Goal: Information Seeking & Learning: Check status

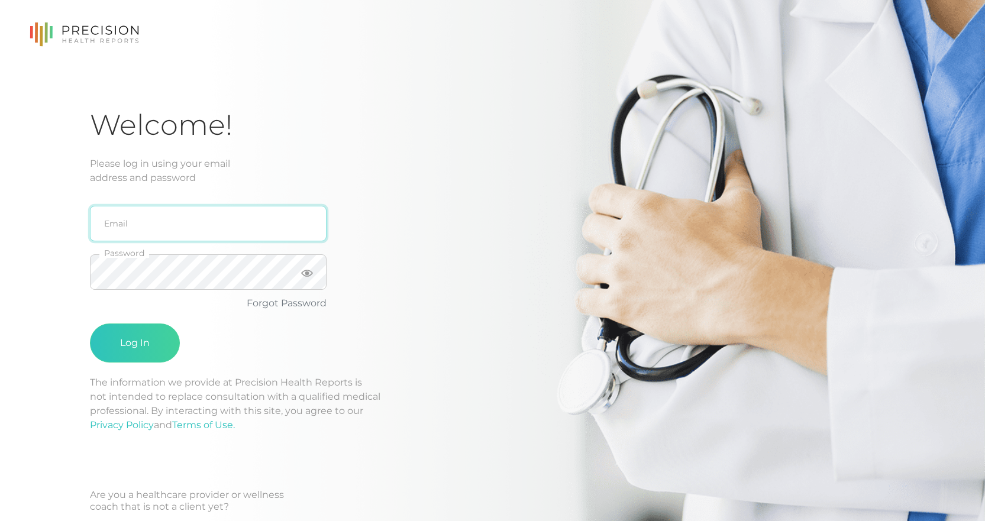
click at [240, 233] on input "email" at bounding box center [208, 224] width 237 height 36
type input "[PERSON_NAME][EMAIL_ADDRESS][DOMAIN_NAME]"
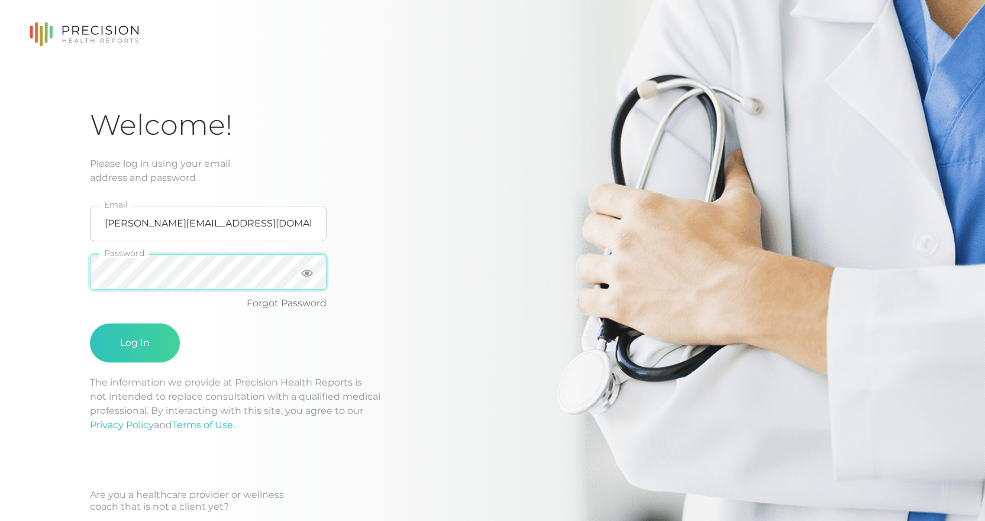
click at [90, 324] on button "Log In" at bounding box center [135, 343] width 90 height 39
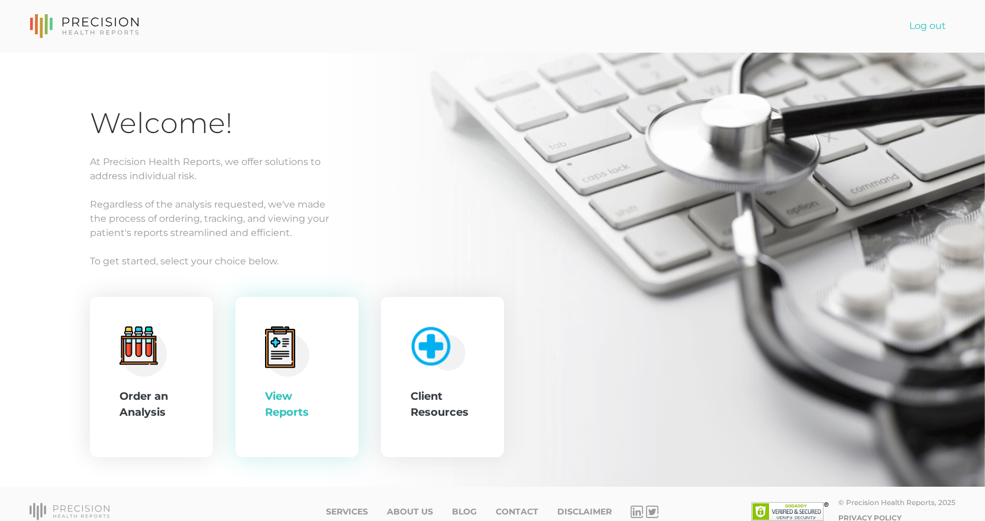
click at [340, 385] on div "View Reports" at bounding box center [297, 377] width 123 height 161
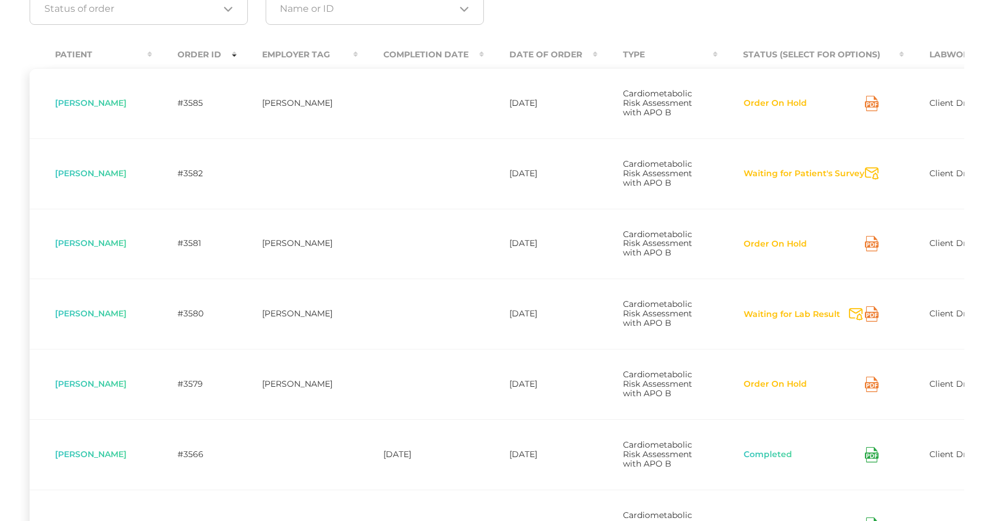
scroll to position [237, 0]
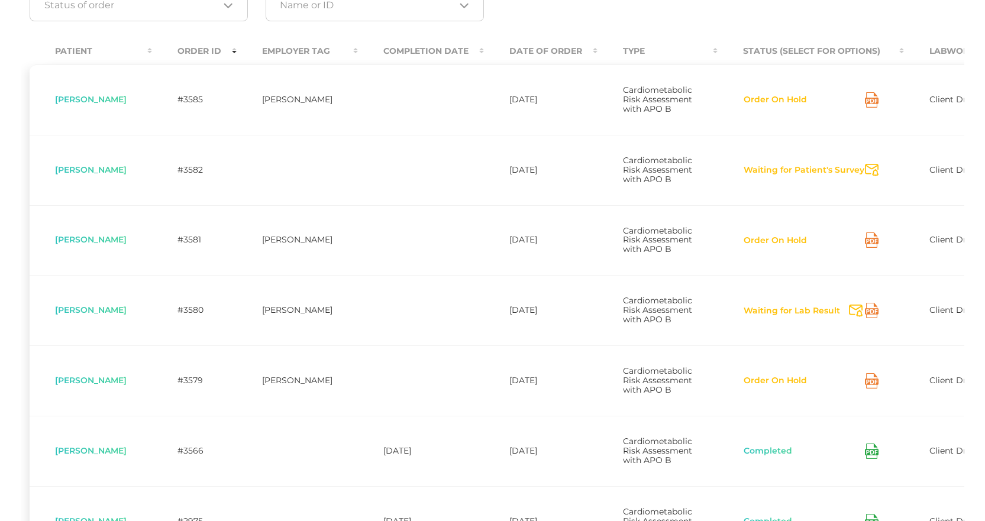
click at [836, 318] on div "Waiting for Lab Result Send Notification" at bounding box center [811, 310] width 136 height 15
click at [829, 317] on button "Waiting for Lab Result" at bounding box center [792, 311] width 98 height 12
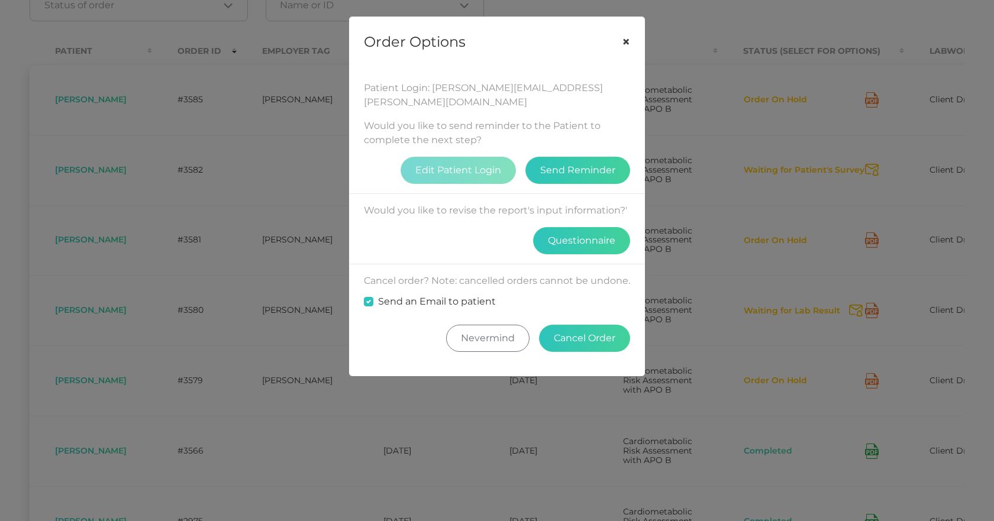
click at [626, 43] on button "×" at bounding box center [626, 42] width 37 height 50
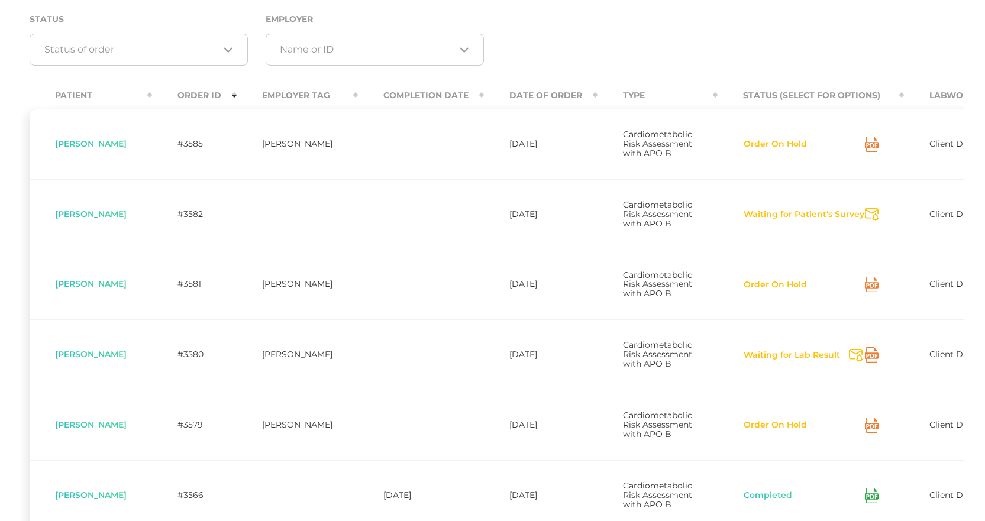
scroll to position [158, 0]
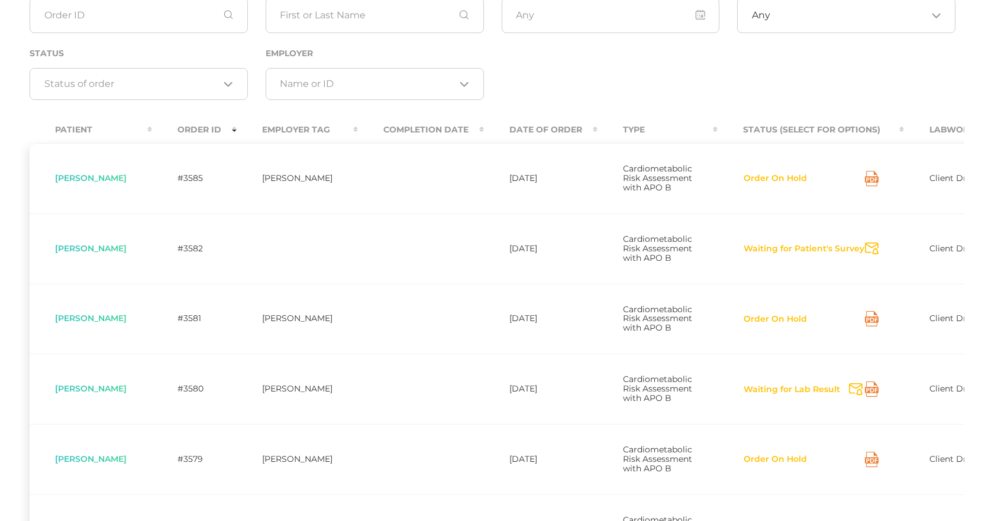
click at [865, 397] on icon at bounding box center [872, 389] width 14 height 15
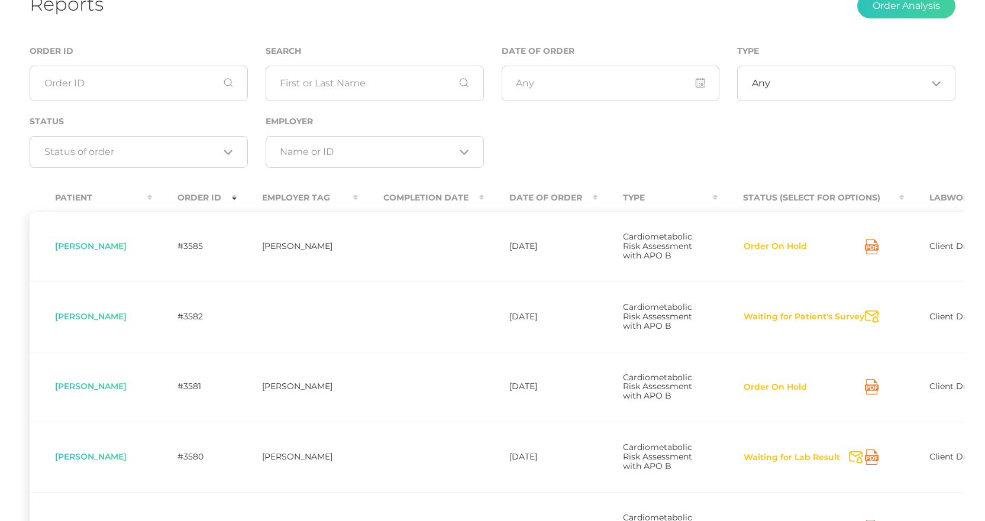
scroll to position [0, 0]
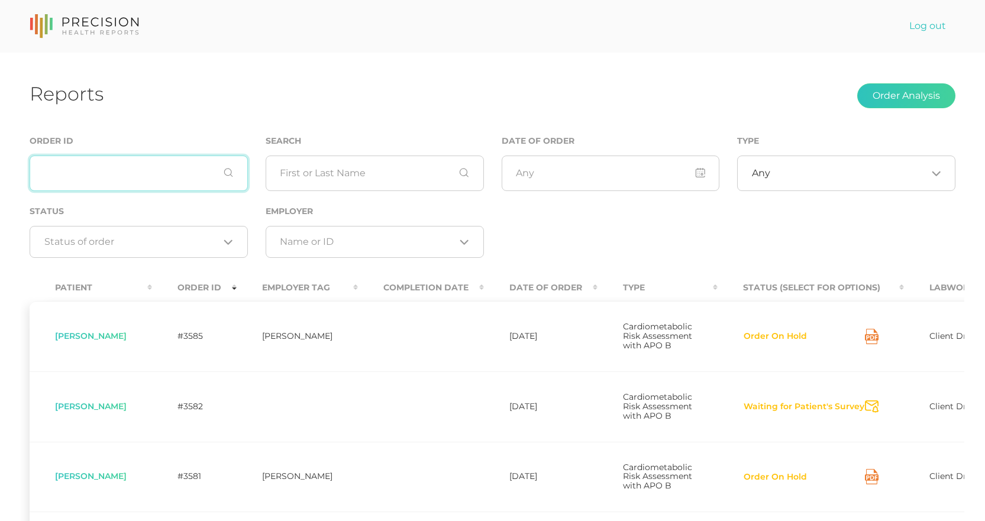
click at [95, 184] on input "text" at bounding box center [139, 174] width 218 height 36
click at [283, 183] on input "text" at bounding box center [375, 174] width 218 height 36
type input "[PERSON_NAME]"
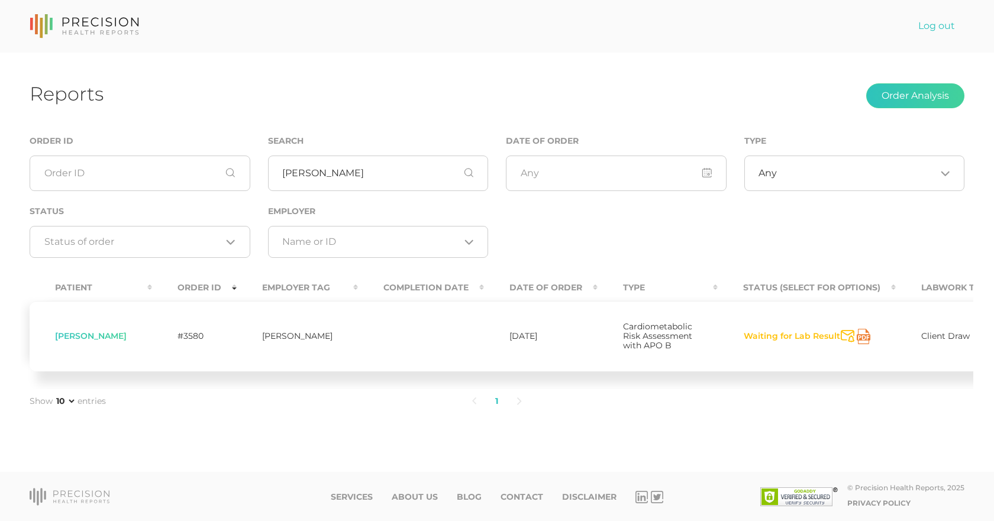
click at [64, 341] on span "[PERSON_NAME]" at bounding box center [91, 336] width 72 height 11
click at [131, 341] on td "[PERSON_NAME]" at bounding box center [91, 336] width 123 height 70
click at [411, 337] on td at bounding box center [421, 336] width 126 height 70
click at [930, 286] on th "Labwork Type" at bounding box center [951, 288] width 111 height 27
click at [549, 285] on th "Date Of Order" at bounding box center [541, 288] width 114 height 27
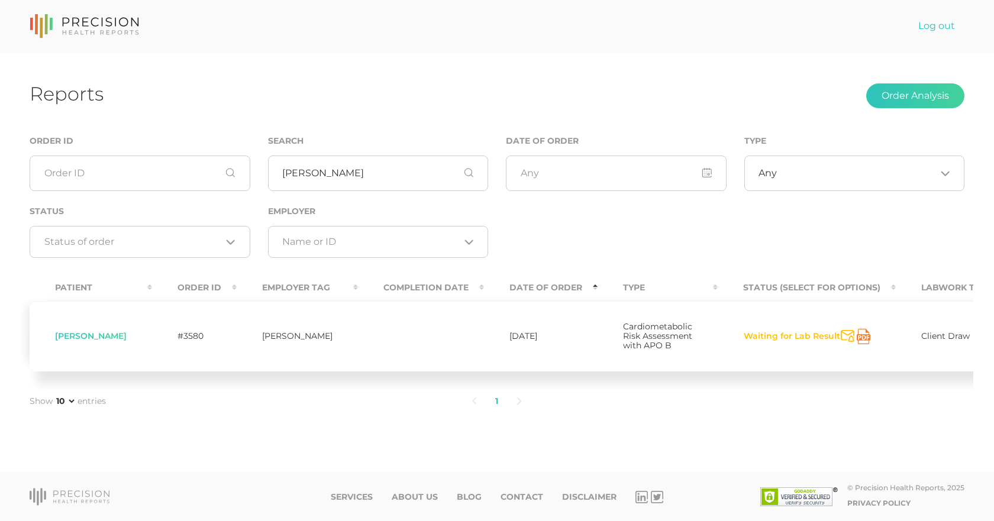
click at [507, 348] on td "[DATE]" at bounding box center [541, 336] width 114 height 70
click at [511, 327] on td "[DATE]" at bounding box center [541, 336] width 114 height 70
click at [557, 279] on th "Date Of Order" at bounding box center [541, 288] width 114 height 27
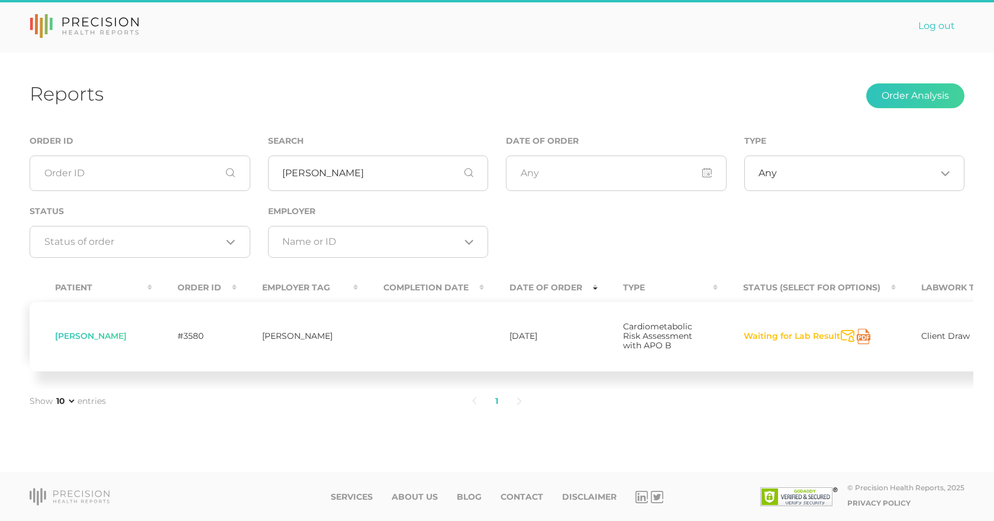
click at [514, 295] on th "Date Of Order" at bounding box center [541, 288] width 114 height 27
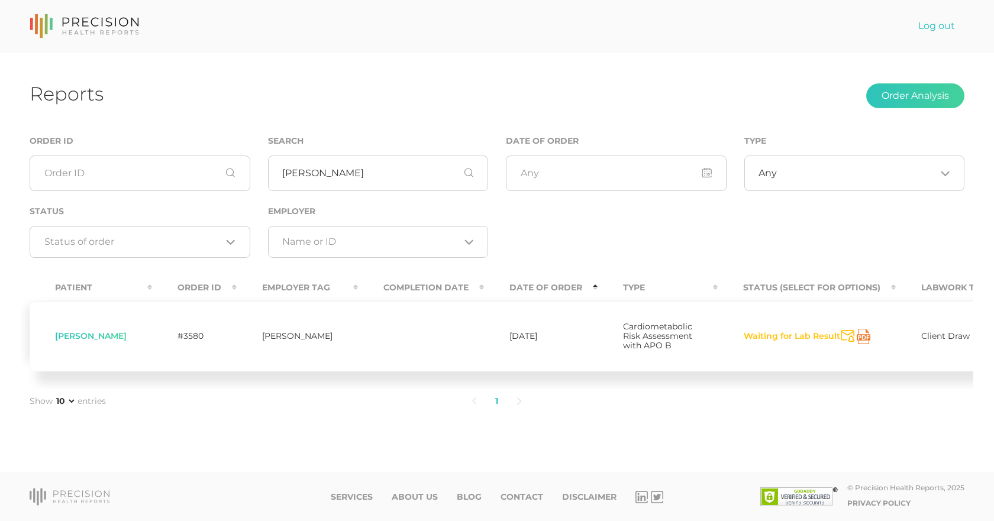
click at [385, 384] on div "Patient Order ID Employer Tag Completion Date Date Of Order Type Status (Select…" at bounding box center [497, 330] width 953 height 118
click at [231, 224] on div "Status Loading..." at bounding box center [140, 231] width 221 height 54
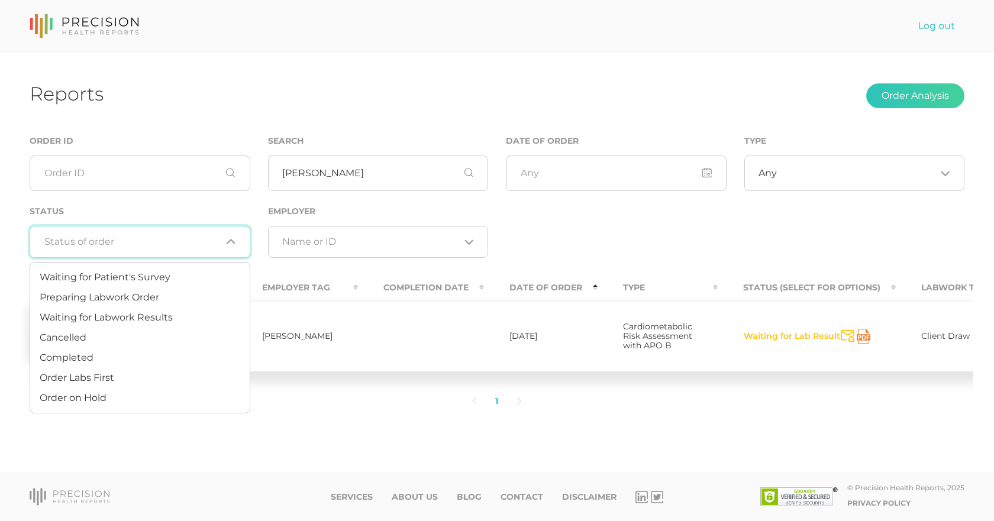
click at [231, 230] on div "Loading..." at bounding box center [140, 242] width 221 height 32
click at [602, 231] on div "Order ID Search [PERSON_NAME] Date of Order Type Any Loading... Status Loading.…" at bounding box center [497, 202] width 953 height 137
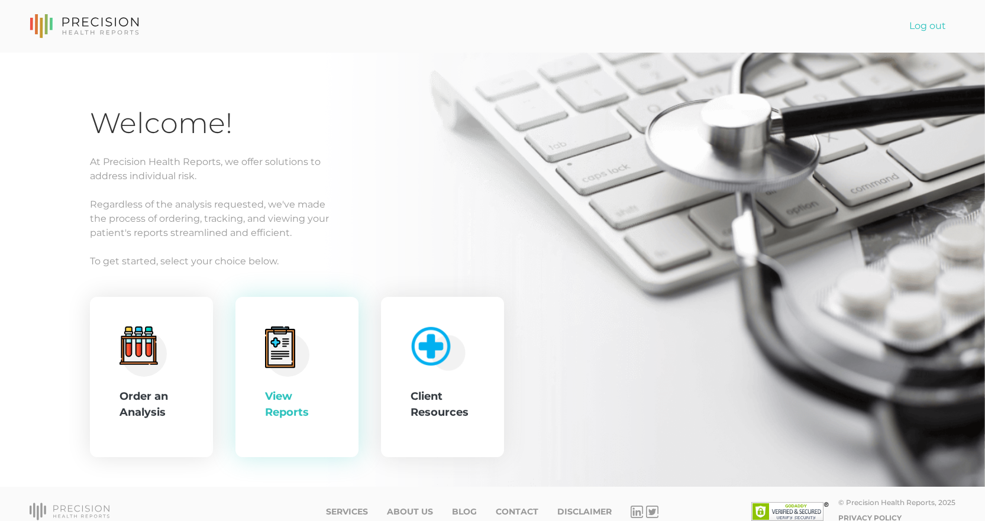
click at [313, 370] on div "View Reports" at bounding box center [297, 378] width 64 height 102
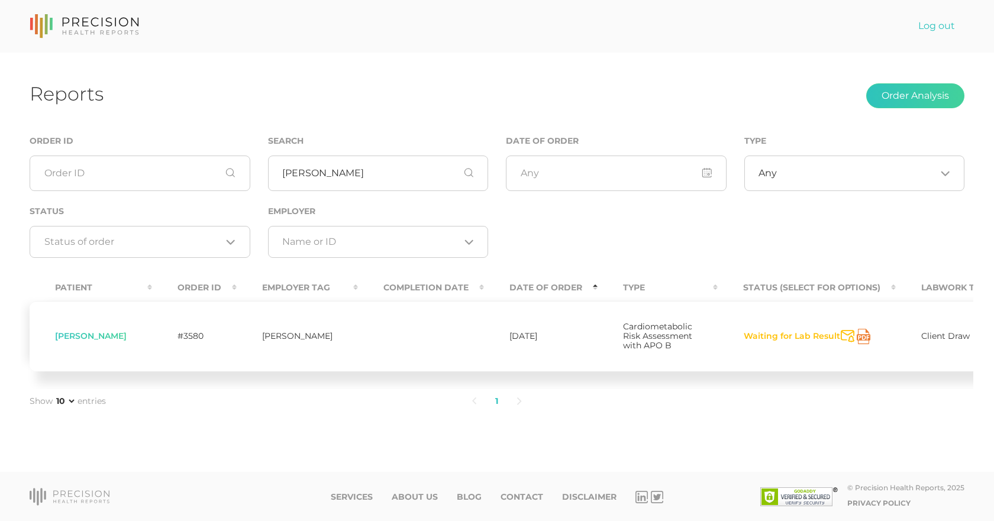
click at [85, 338] on span "[PERSON_NAME]" at bounding box center [91, 336] width 72 height 11
click at [94, 339] on span "[PERSON_NAME]" at bounding box center [91, 336] width 72 height 11
click at [924, 285] on th "Labwork Type" at bounding box center [951, 288] width 111 height 27
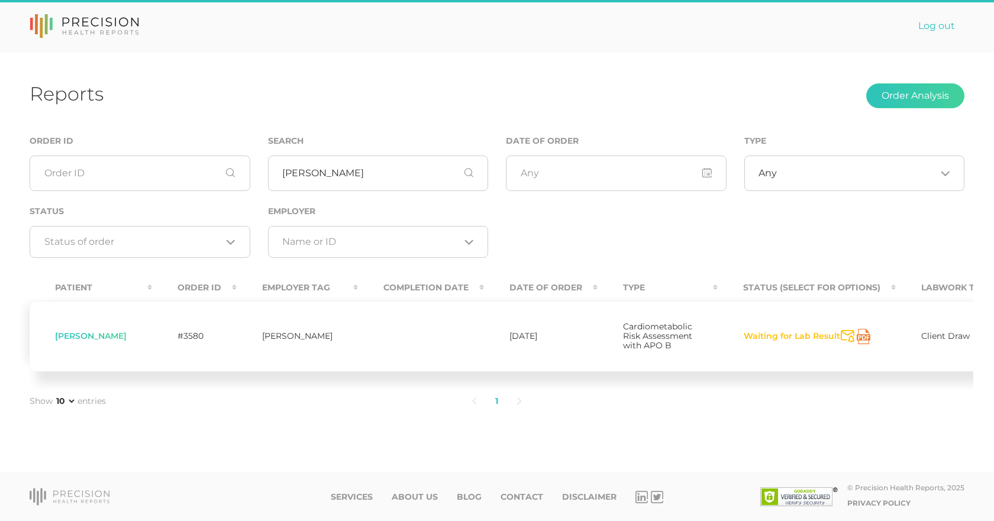
click at [933, 341] on span "Client Draw" at bounding box center [945, 336] width 49 height 11
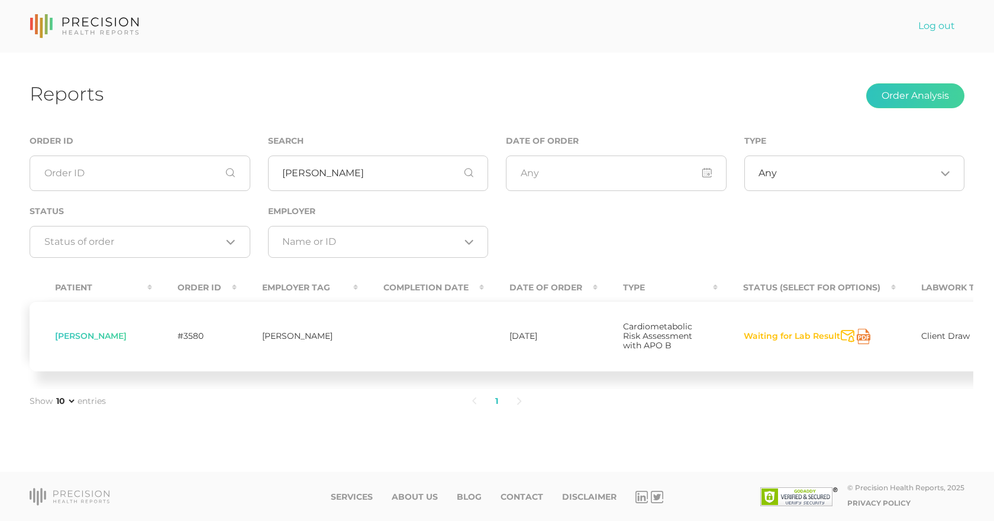
click at [896, 350] on td "Client Draw" at bounding box center [951, 336] width 111 height 70
click at [755, 343] on button "Waiting for Lab Result" at bounding box center [792, 337] width 98 height 12
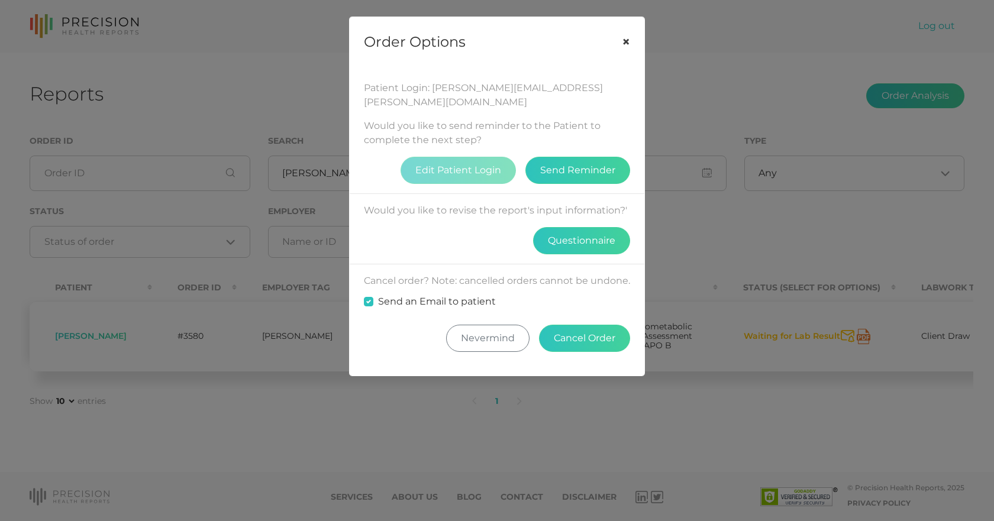
click at [630, 41] on button "×" at bounding box center [626, 42] width 37 height 50
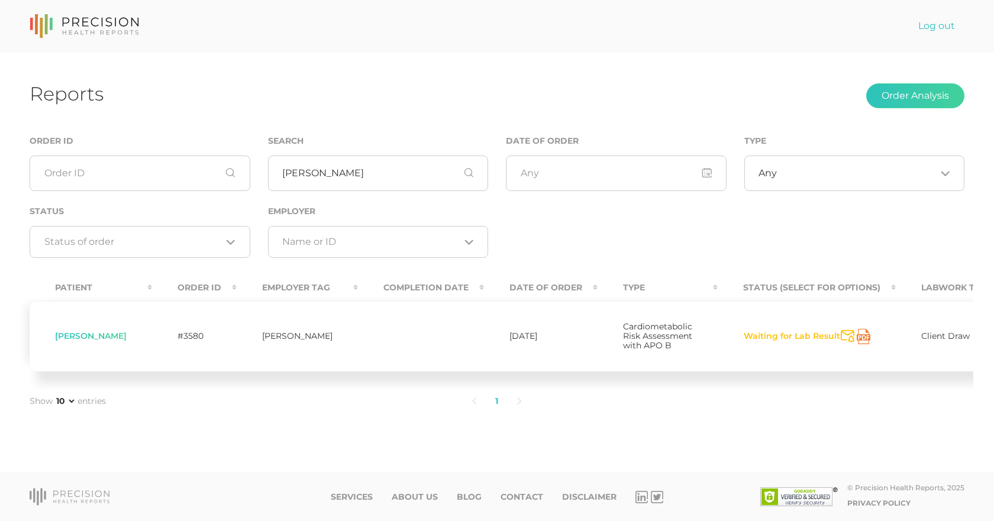
click at [485, 317] on td "[DATE]" at bounding box center [541, 336] width 114 height 70
click at [783, 187] on div "Any Loading..." at bounding box center [854, 174] width 221 height 36
click at [734, 125] on div "Reports Order Analysis Order ID Search [PERSON_NAME] Date of Order Type Any Loa…" at bounding box center [497, 263] width 994 height 420
click at [663, 173] on input "input" at bounding box center [616, 174] width 221 height 36
click at [760, 241] on div "Order ID Search [PERSON_NAME] Date of Order [DATE] S M T W T F S 28 29 30 1 2 3…" at bounding box center [497, 202] width 953 height 137
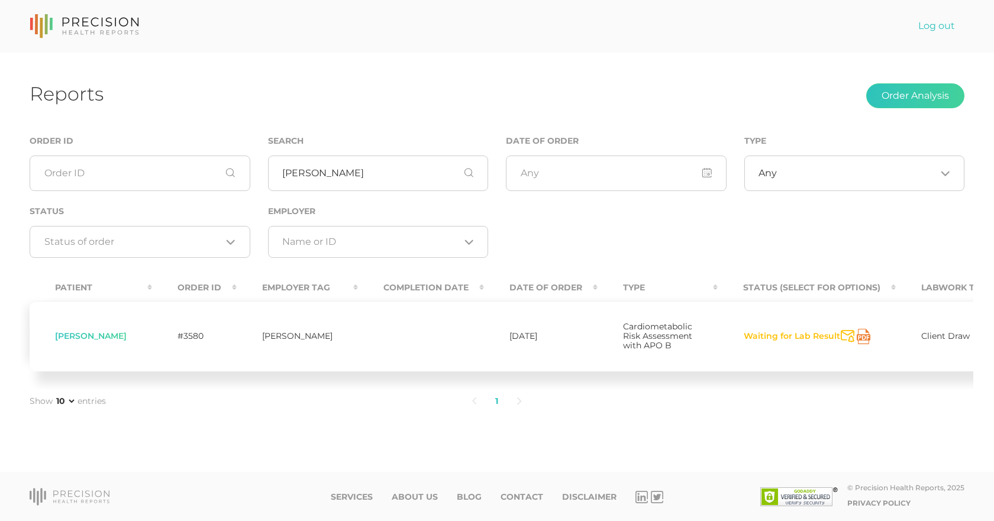
click at [86, 339] on span "[PERSON_NAME]" at bounding box center [91, 336] width 72 height 11
click at [431, 341] on td at bounding box center [421, 336] width 126 height 70
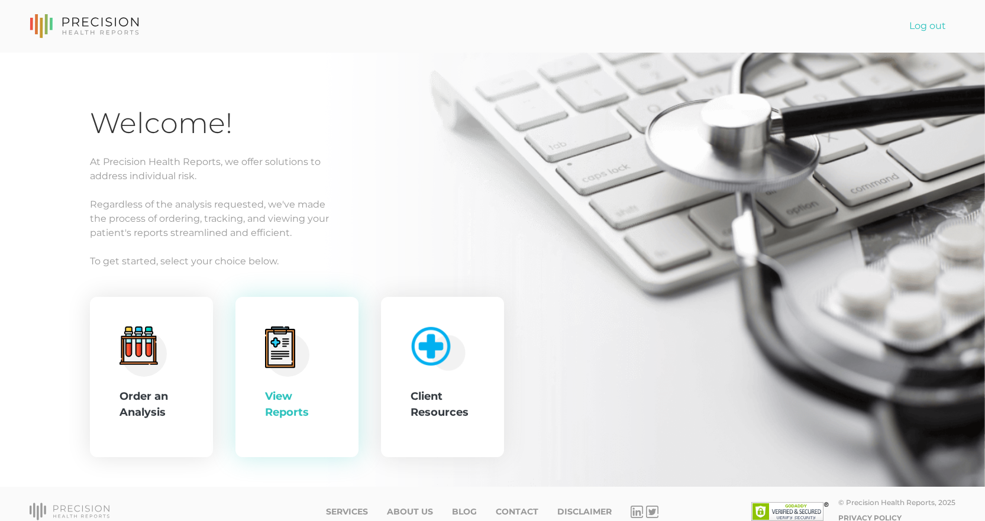
click at [331, 404] on div "View Reports" at bounding box center [297, 377] width 123 height 161
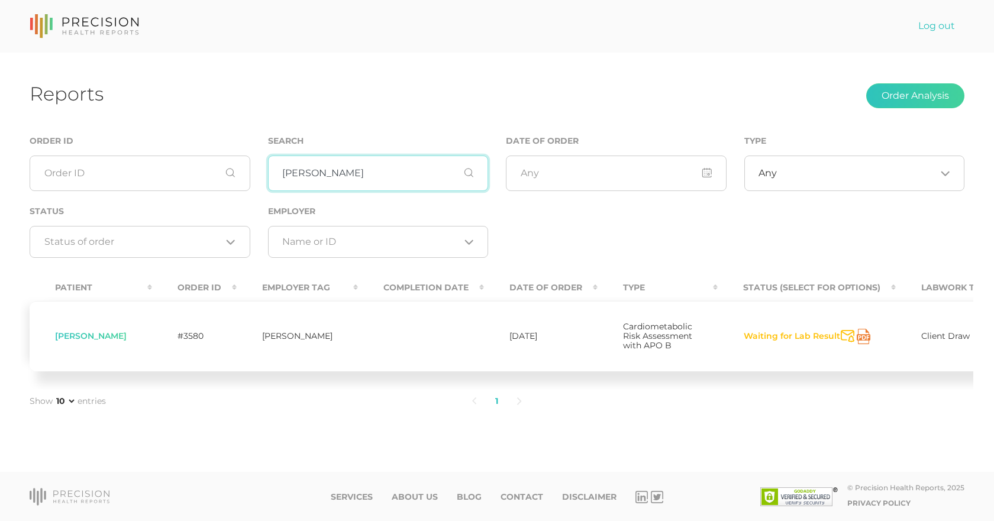
drag, startPoint x: 403, startPoint y: 162, endPoint x: 72, endPoint y: 166, distance: 330.8
click at [75, 144] on div "Order ID Search [PERSON_NAME] Date of Order Type Any Loading... Status Loading.…" at bounding box center [497, 202] width 953 height 137
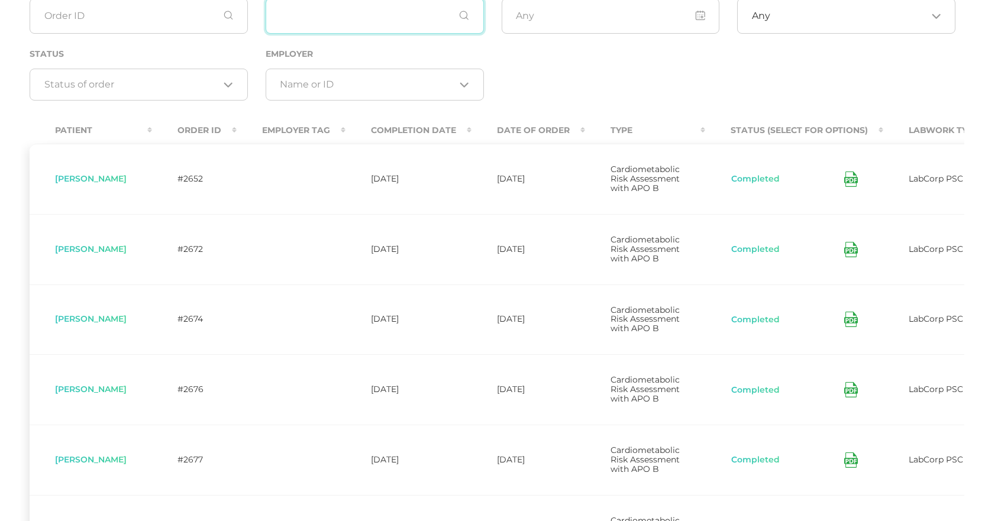
scroll to position [158, 0]
click at [91, 335] on td "[PERSON_NAME]" at bounding box center [91, 319] width 123 height 70
drag, startPoint x: 937, startPoint y: 350, endPoint x: 843, endPoint y: 359, distance: 94.5
click at [934, 350] on td "LabCorp PSC" at bounding box center [939, 319] width 111 height 70
click at [770, 325] on button "Completed" at bounding box center [756, 320] width 50 height 12
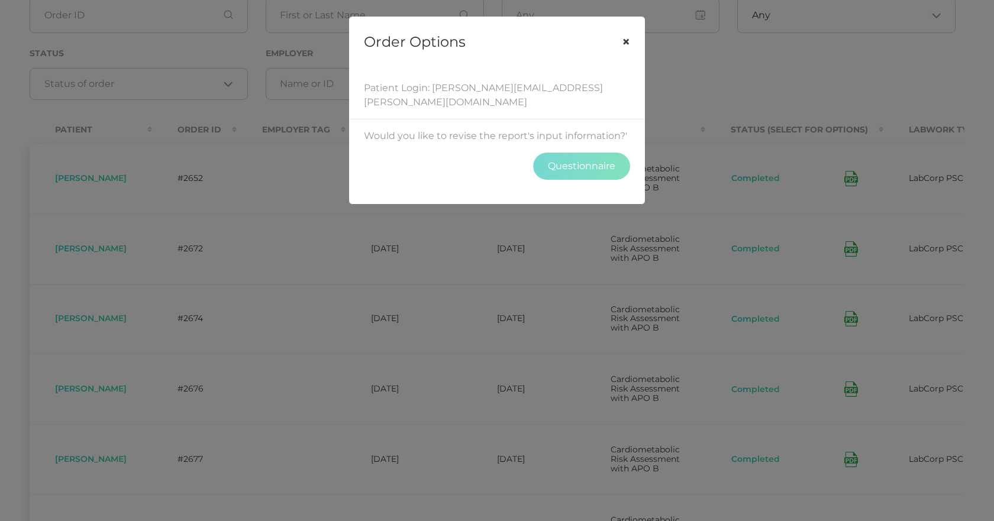
click at [617, 42] on button "×" at bounding box center [626, 42] width 37 height 50
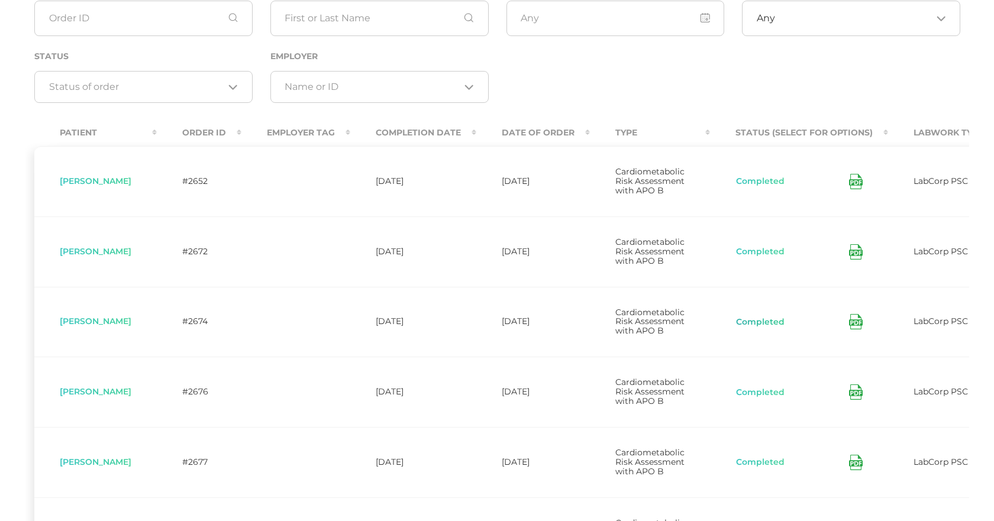
scroll to position [0, 0]
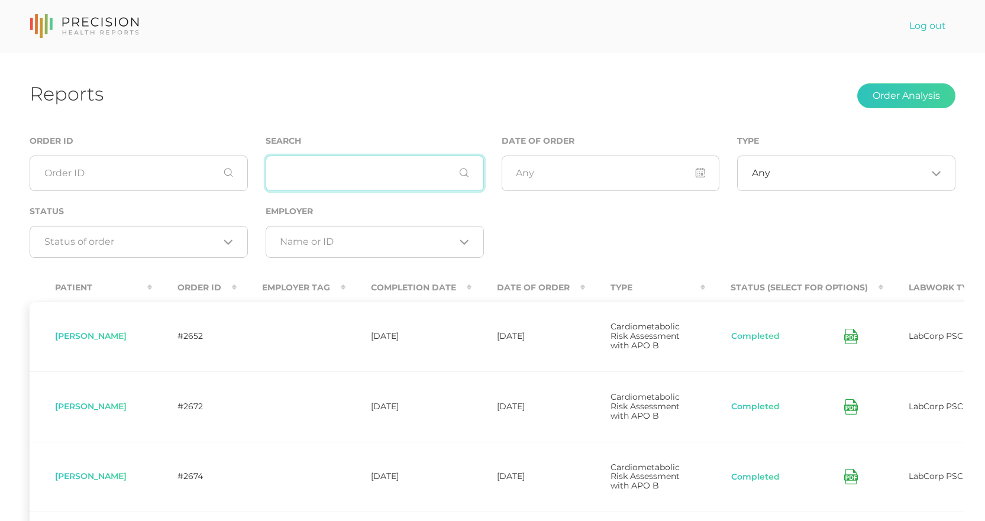
click at [376, 180] on input "text" at bounding box center [375, 174] width 218 height 36
click at [895, 92] on button "Order Analysis" at bounding box center [907, 95] width 98 height 25
click at [369, 173] on input "text" at bounding box center [375, 174] width 218 height 36
type input "[PERSON_NAME]"
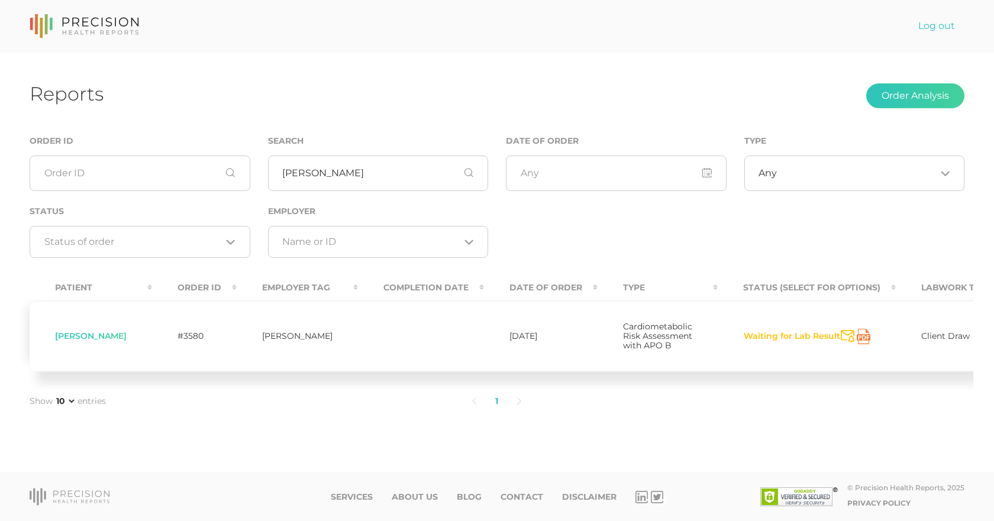
click at [926, 341] on span "Client Draw" at bounding box center [945, 336] width 49 height 11
click at [931, 291] on th "Labwork Type" at bounding box center [951, 288] width 111 height 27
click at [625, 348] on span "Cardiometabolic Risk Assessment with APO B" at bounding box center [657, 336] width 69 height 30
click at [507, 343] on td "[DATE]" at bounding box center [541, 336] width 114 height 70
click at [252, 335] on td "[PERSON_NAME]" at bounding box center [297, 336] width 121 height 70
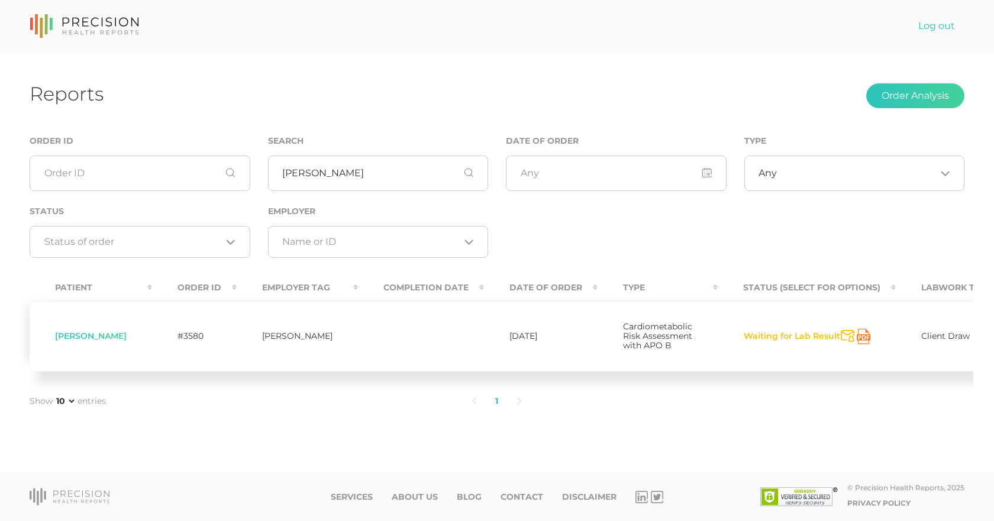
click at [152, 338] on td "#3580" at bounding box center [194, 336] width 85 height 70
click at [159, 338] on td "#3580" at bounding box center [194, 336] width 85 height 70
click at [83, 341] on span "[PERSON_NAME]" at bounding box center [91, 336] width 72 height 11
